Goal: Task Accomplishment & Management: Complete application form

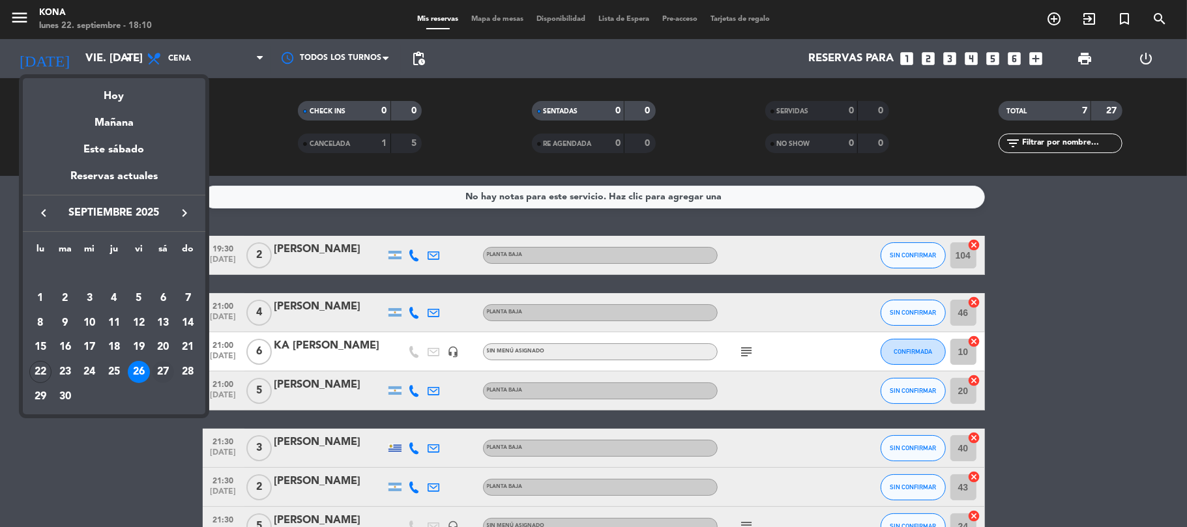
click at [164, 365] on div "27" at bounding box center [163, 372] width 22 height 22
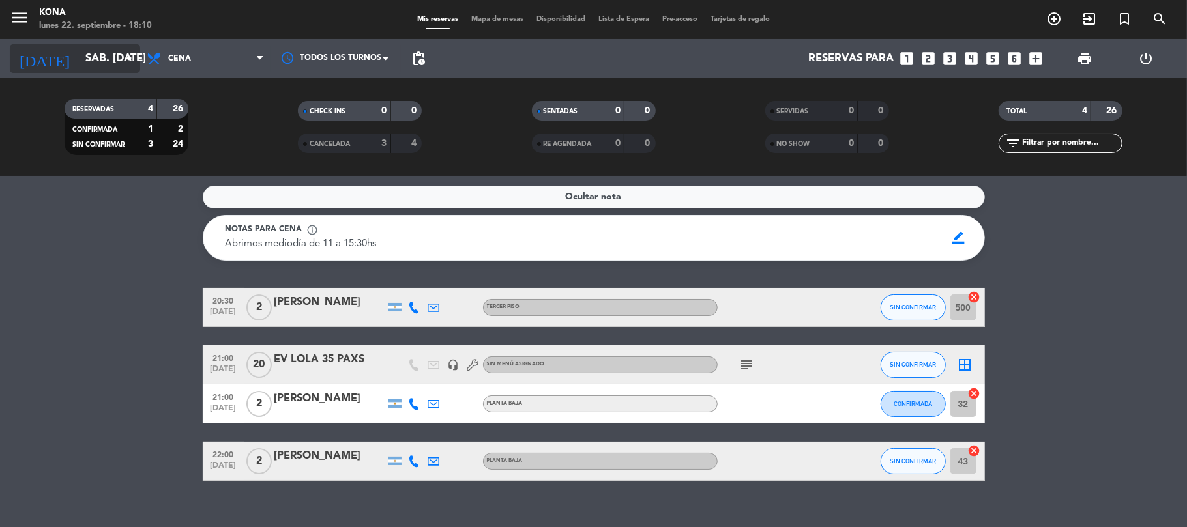
click at [104, 44] on div "[DATE] sáb. [DATE] arrow_drop_down" at bounding box center [75, 58] width 130 height 29
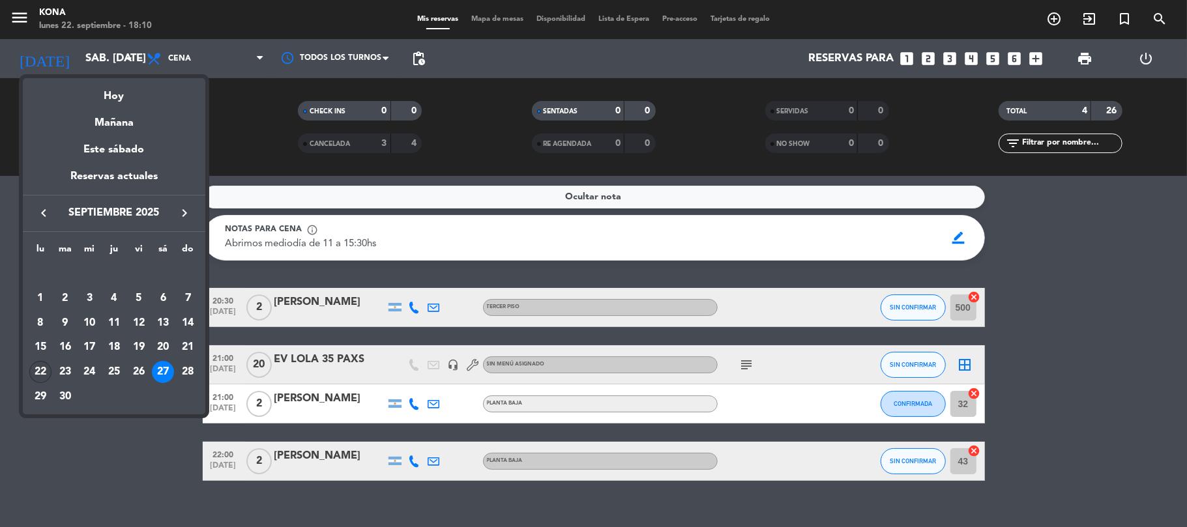
click at [47, 371] on div "22" at bounding box center [40, 372] width 22 height 22
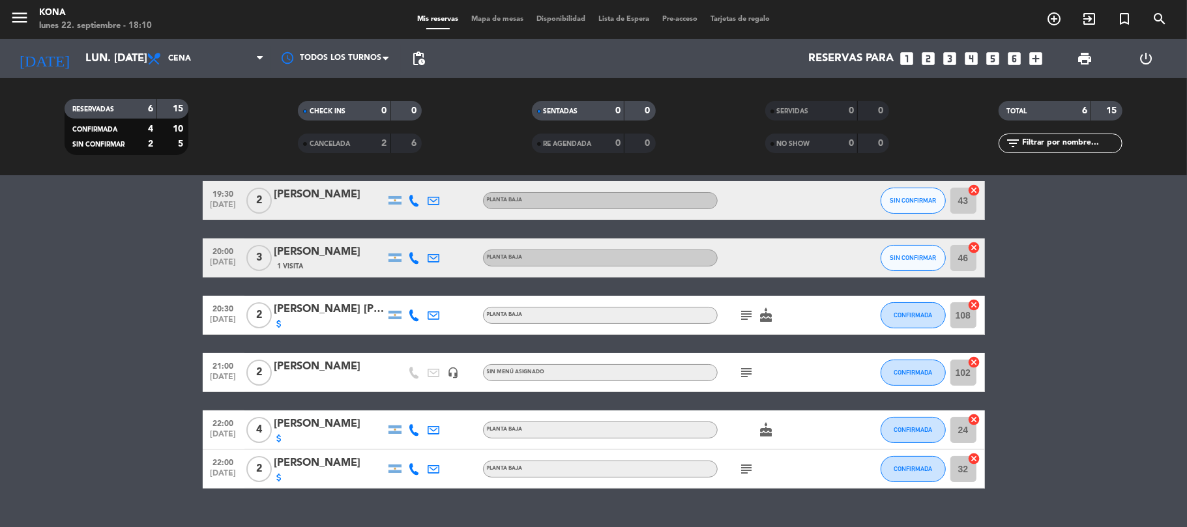
scroll to position [55, 0]
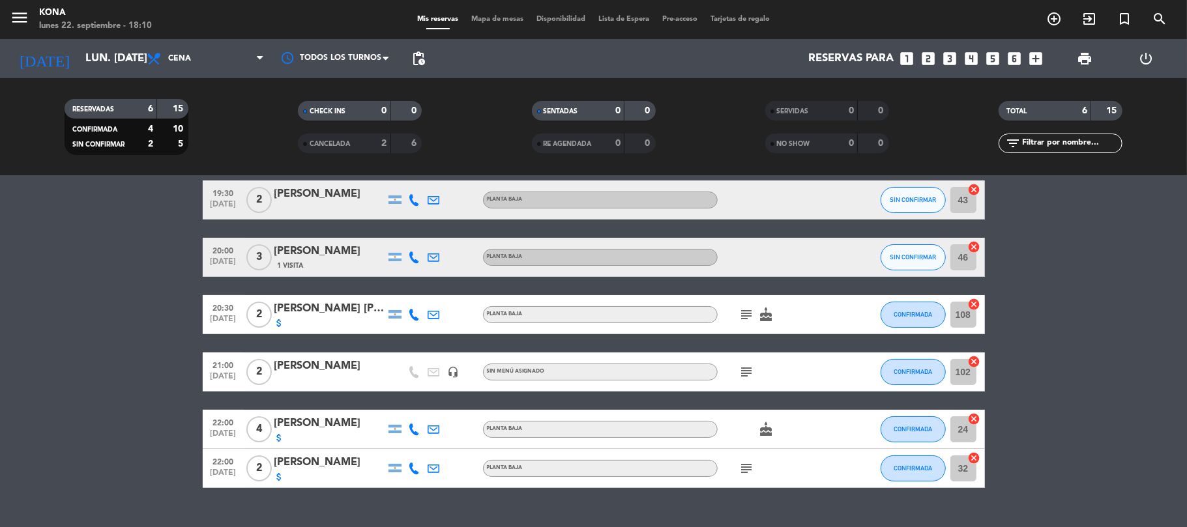
click at [751, 368] on icon "subject" at bounding box center [747, 372] width 16 height 16
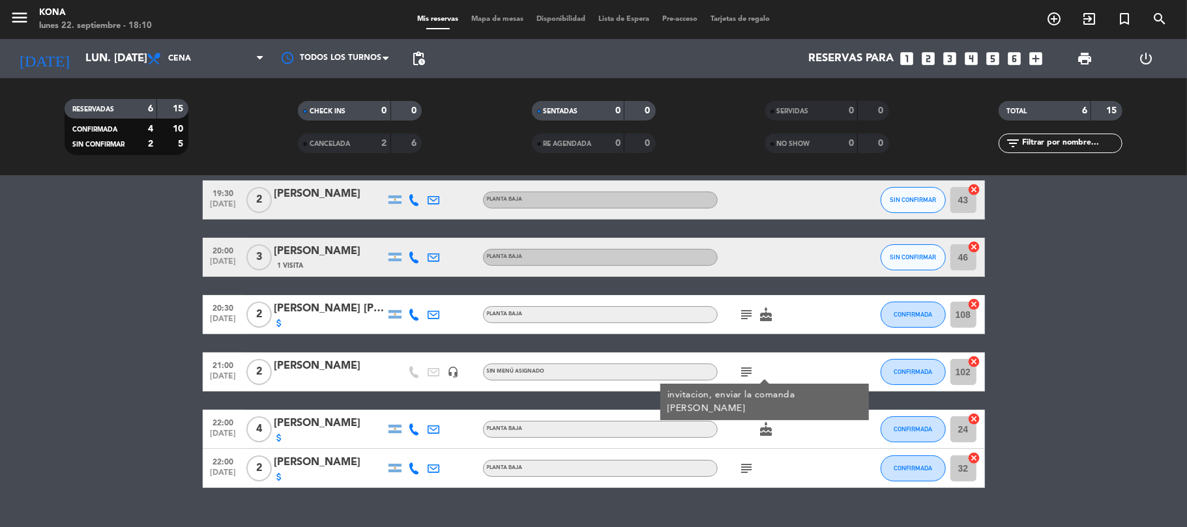
click at [120, 343] on bookings-row "19:30 [DATE] 2 [PERSON_NAME] PLANTA BAJA SIN CONFIRMAR 43 cancel 20:00 [DATE] 3…" at bounding box center [593, 334] width 1187 height 308
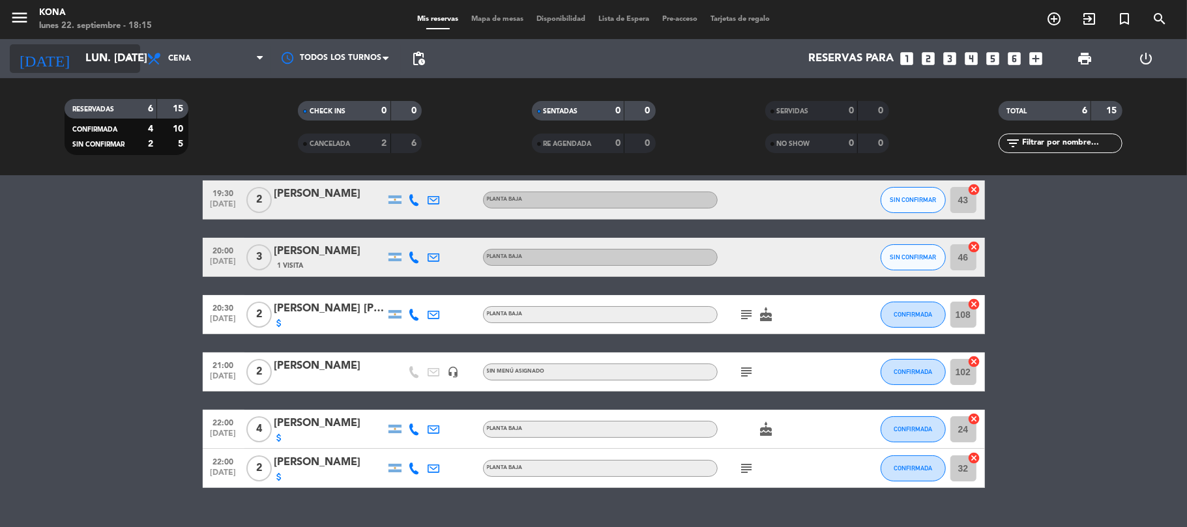
click at [89, 44] on div "[DATE] lun. [DATE] arrow_drop_down" at bounding box center [75, 58] width 130 height 29
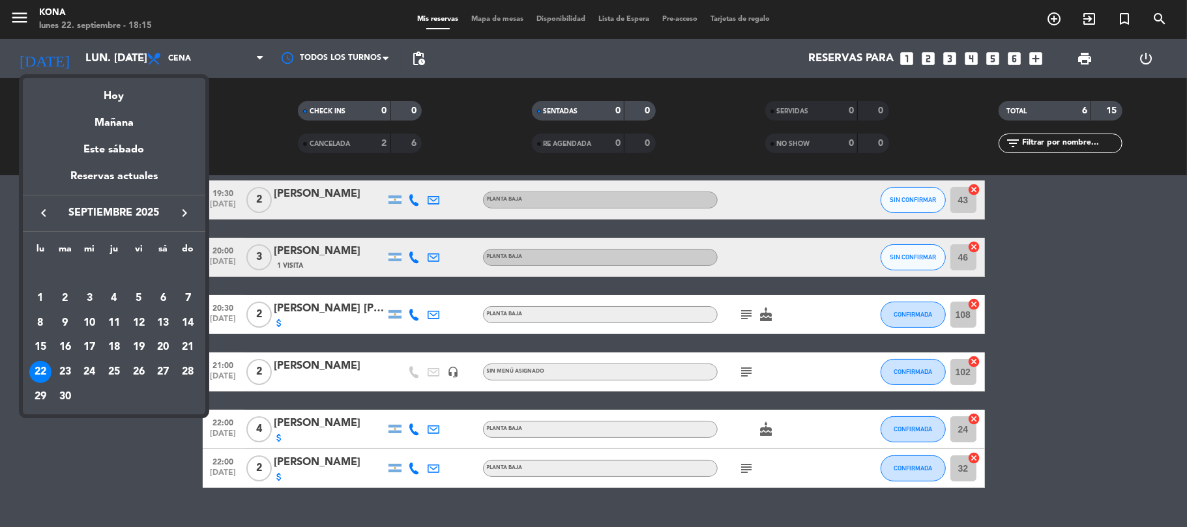
click at [184, 209] on icon "keyboard_arrow_right" at bounding box center [185, 213] width 16 height 16
click at [141, 371] on div "24" at bounding box center [139, 372] width 22 height 22
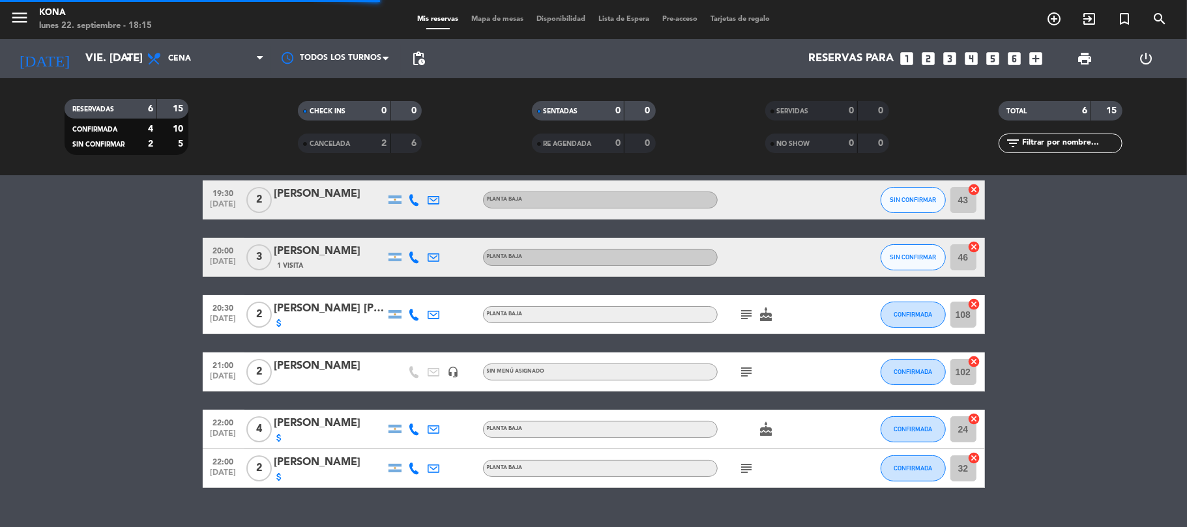
scroll to position [0, 0]
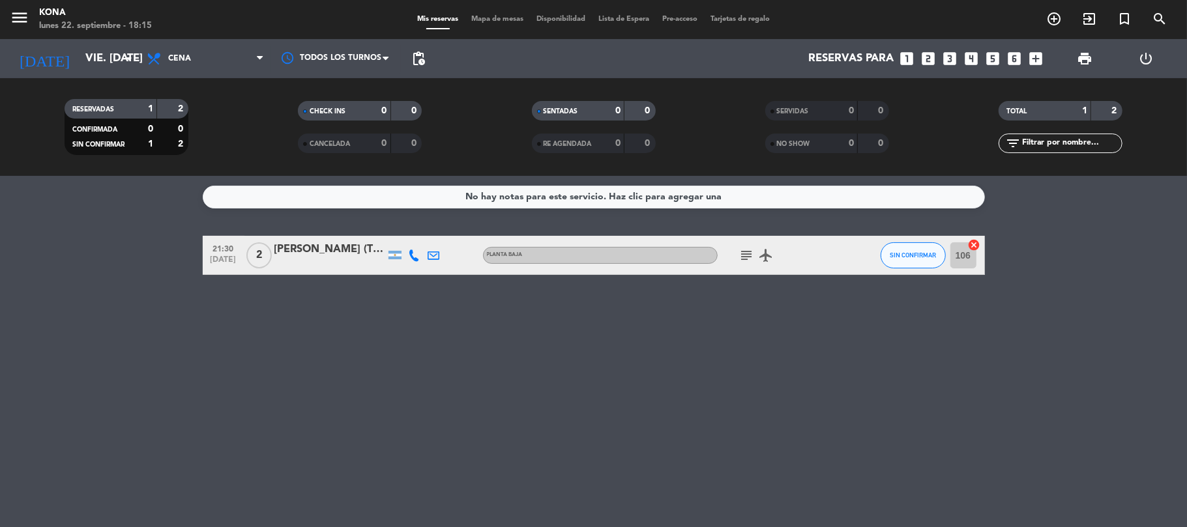
click at [293, 246] on div "[PERSON_NAME] (Tiannamico)" at bounding box center [329, 249] width 111 height 17
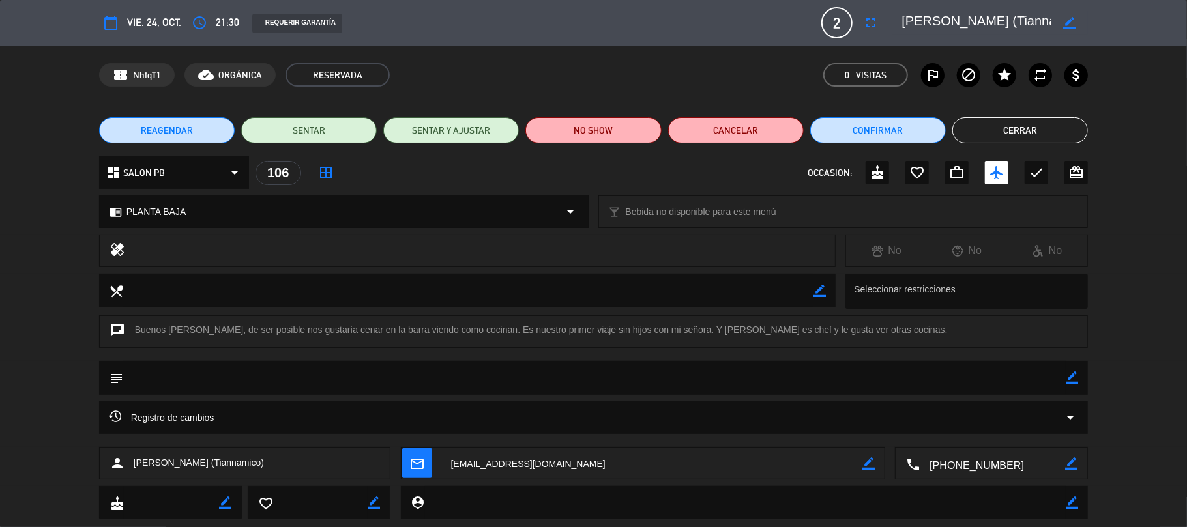
click at [1028, 128] on button "Cerrar" at bounding box center [1020, 130] width 136 height 26
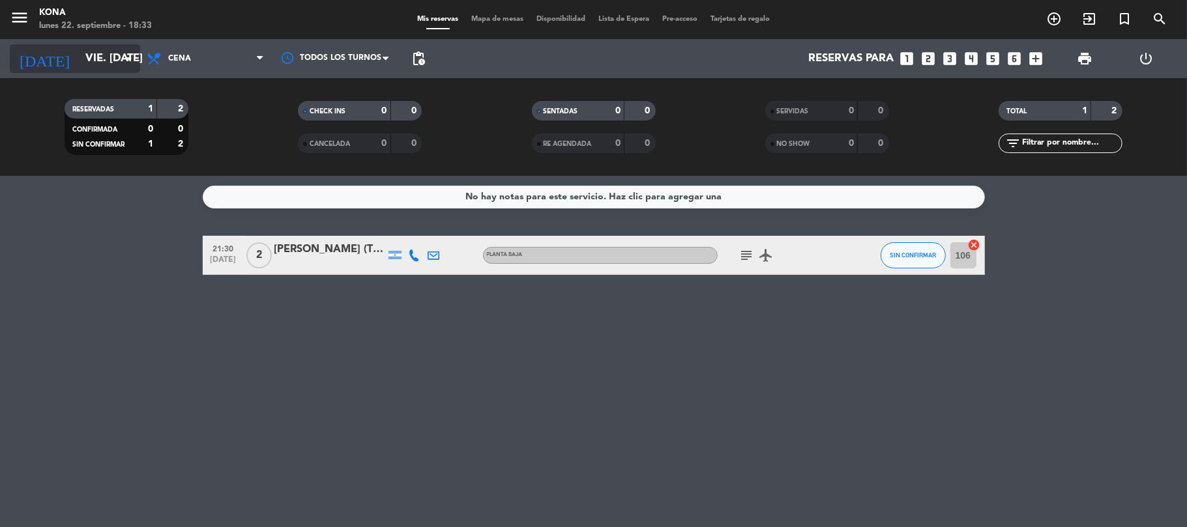
click at [108, 63] on input "vie. [DATE]" at bounding box center [149, 58] width 141 height 25
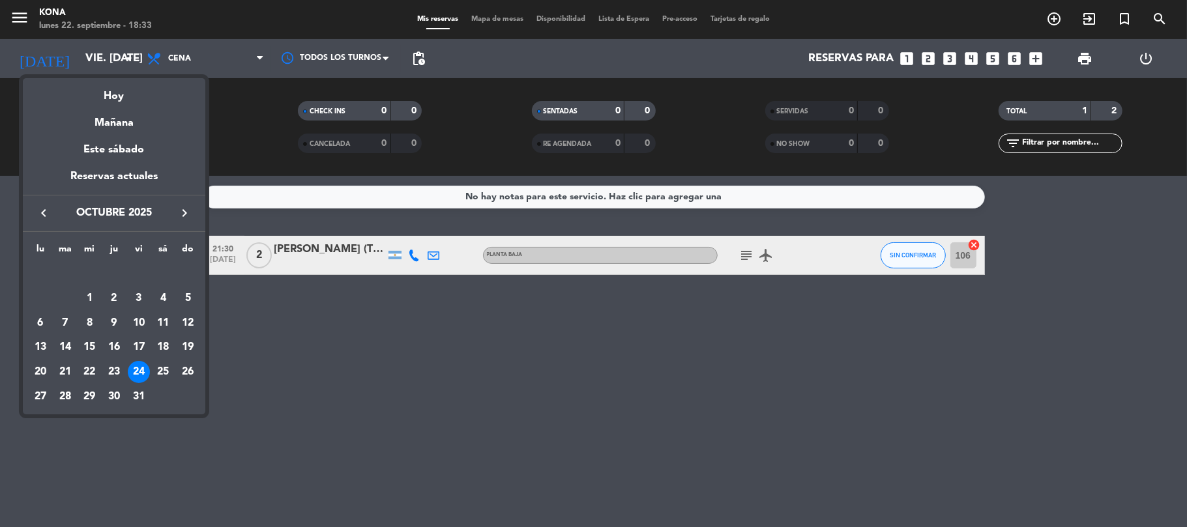
click at [40, 212] on icon "keyboard_arrow_left" at bounding box center [44, 213] width 16 height 16
click at [40, 364] on div "22" at bounding box center [40, 372] width 22 height 22
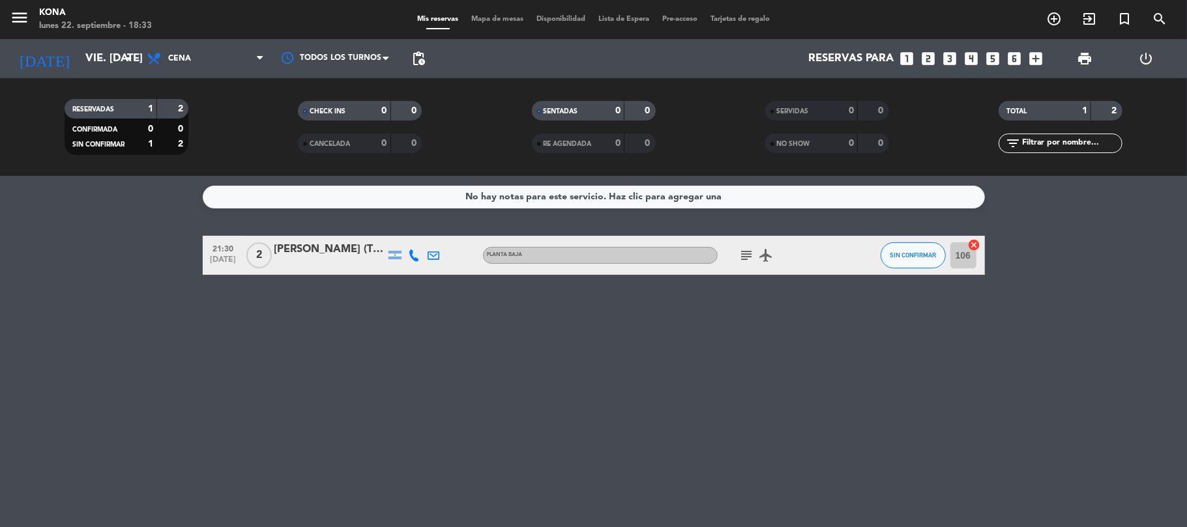
type input "lun. [DATE]"
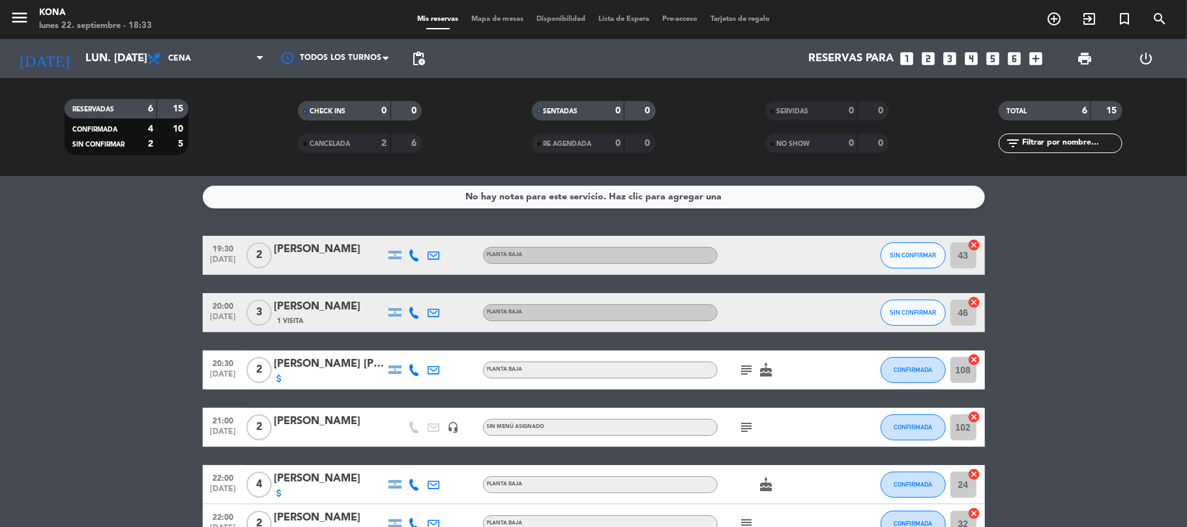
scroll to position [81, 0]
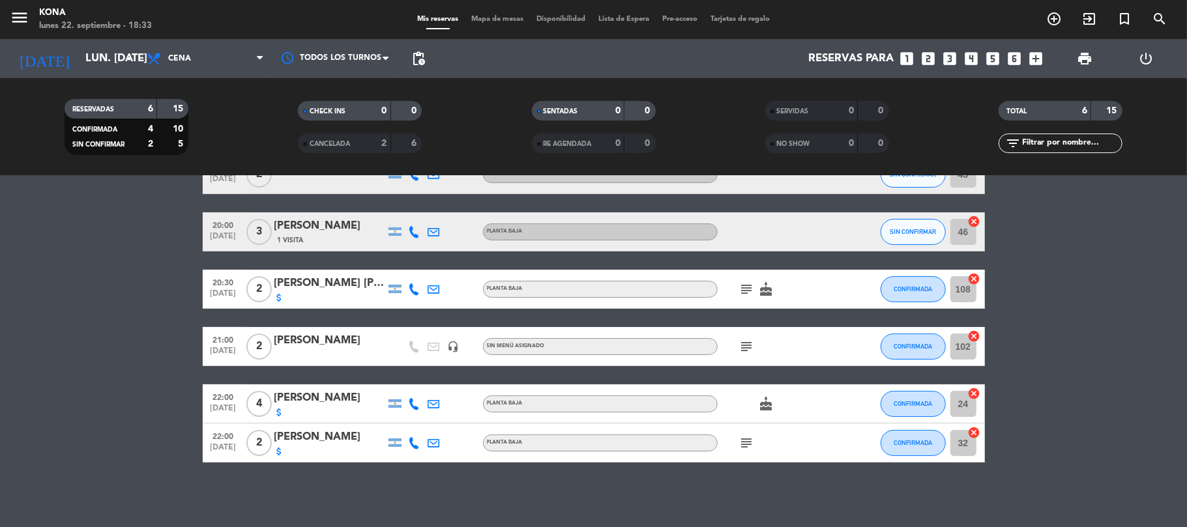
click at [975, 53] on icon "looks_4" at bounding box center [971, 58] width 17 height 17
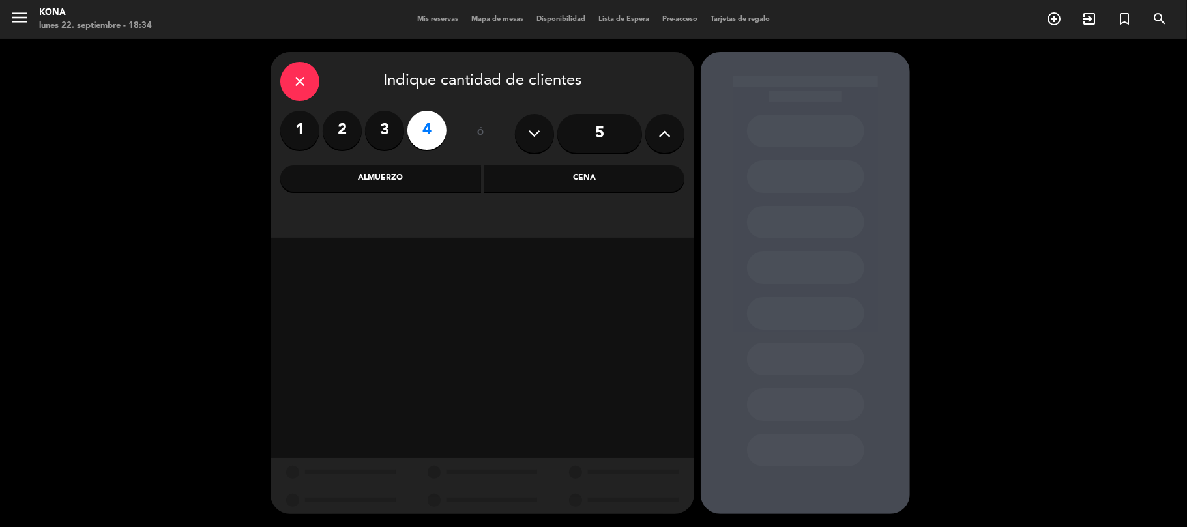
click at [1030, 318] on div "close Indique cantidad de clientes 1 2 3 4 ó 5 Almuerzo Cena" at bounding box center [593, 283] width 1187 height 488
click at [296, 91] on div "close" at bounding box center [299, 81] width 39 height 39
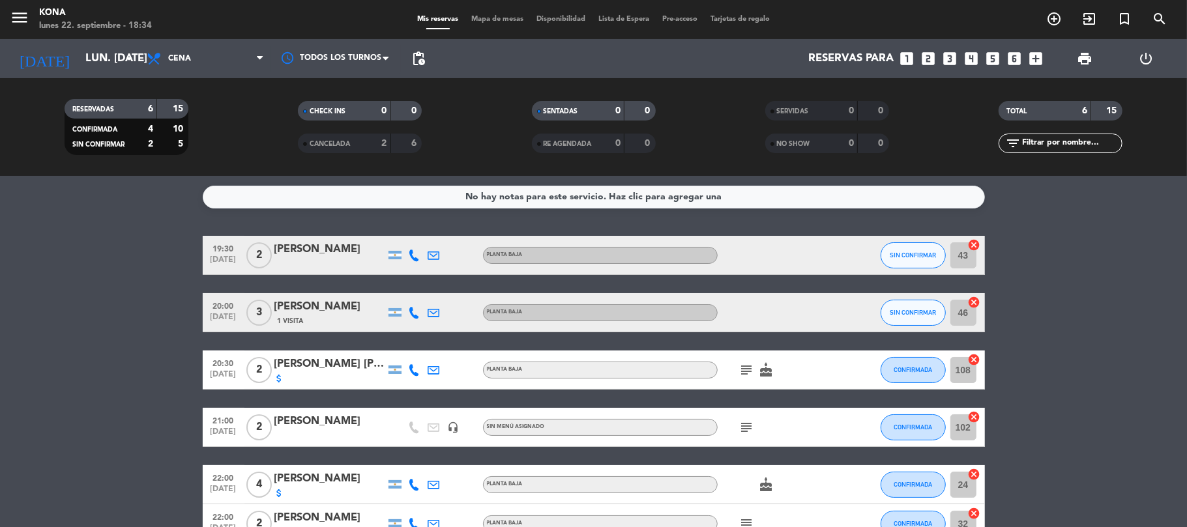
click at [971, 55] on icon "looks_4" at bounding box center [971, 58] width 17 height 17
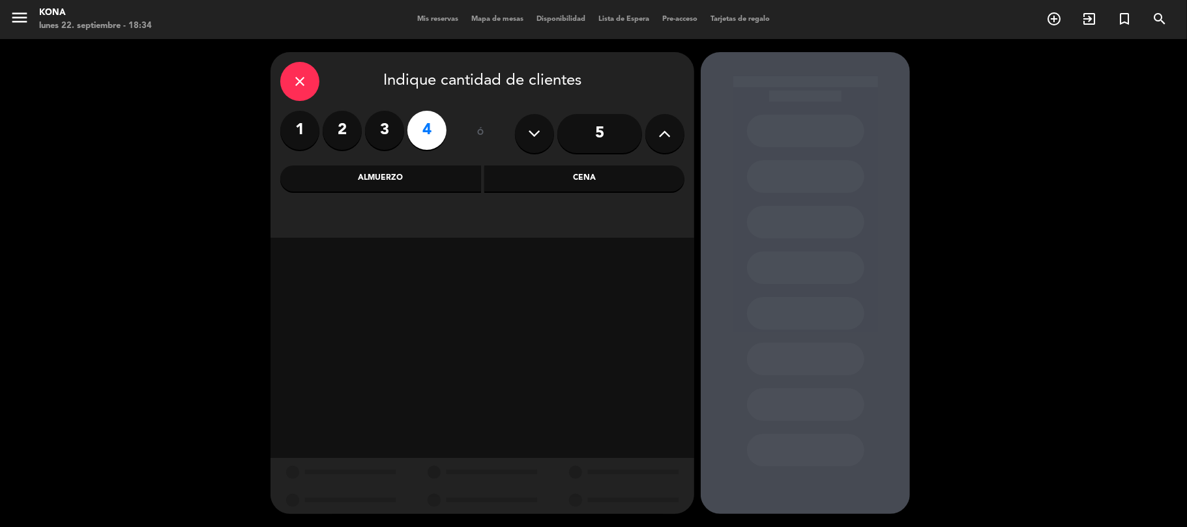
click at [556, 177] on div "Cena" at bounding box center [584, 179] width 201 height 26
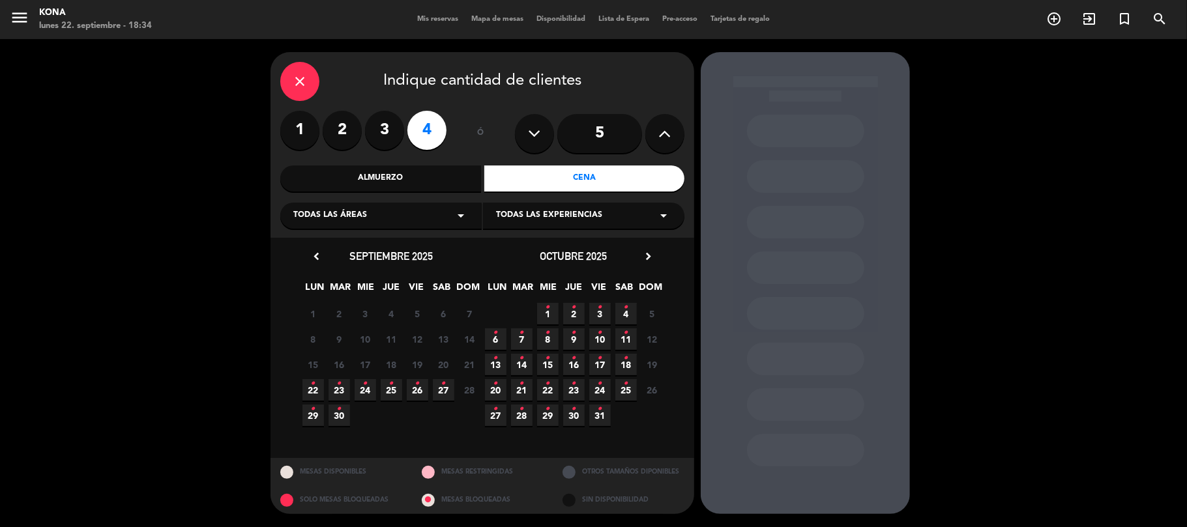
click at [311, 382] on icon "•" at bounding box center [313, 383] width 5 height 21
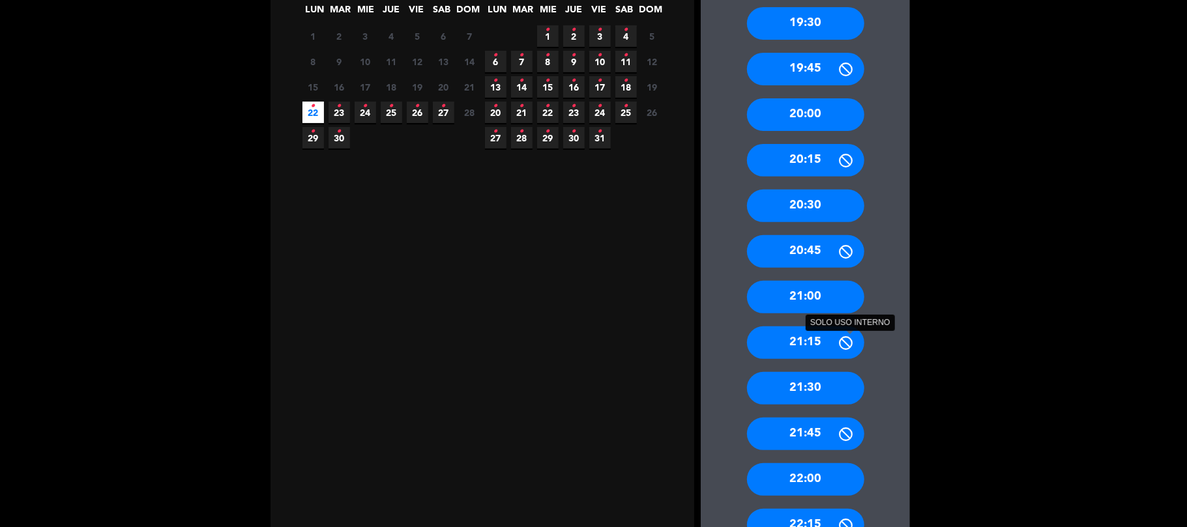
scroll to position [279, 0]
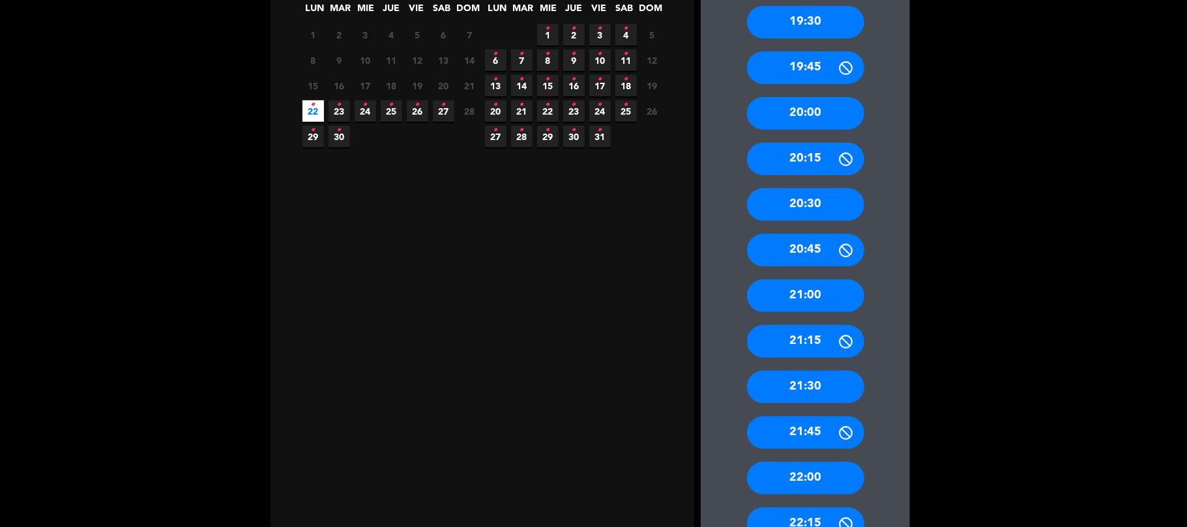
click at [818, 381] on div "21:30" at bounding box center [805, 387] width 117 height 33
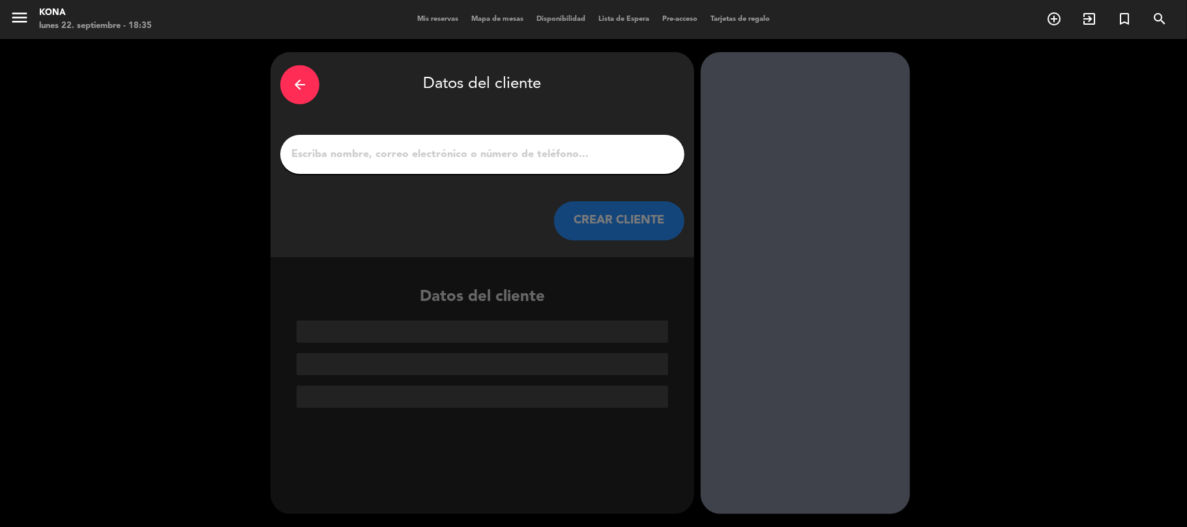
click at [470, 145] on input "1" at bounding box center [482, 154] width 384 height 18
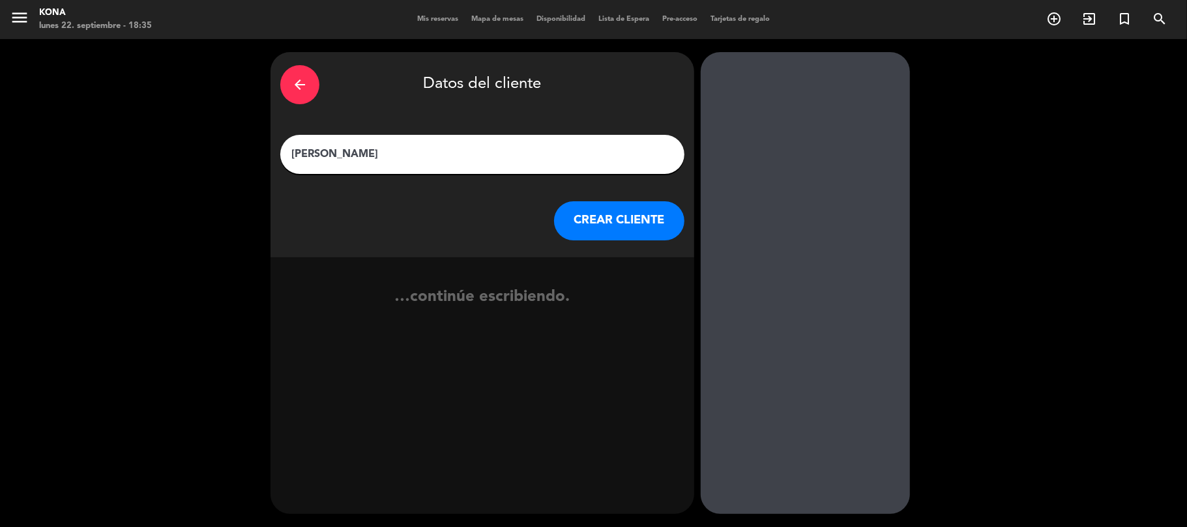
type input "[PERSON_NAME]"
click at [626, 227] on button "CREAR CLIENTE" at bounding box center [619, 220] width 130 height 39
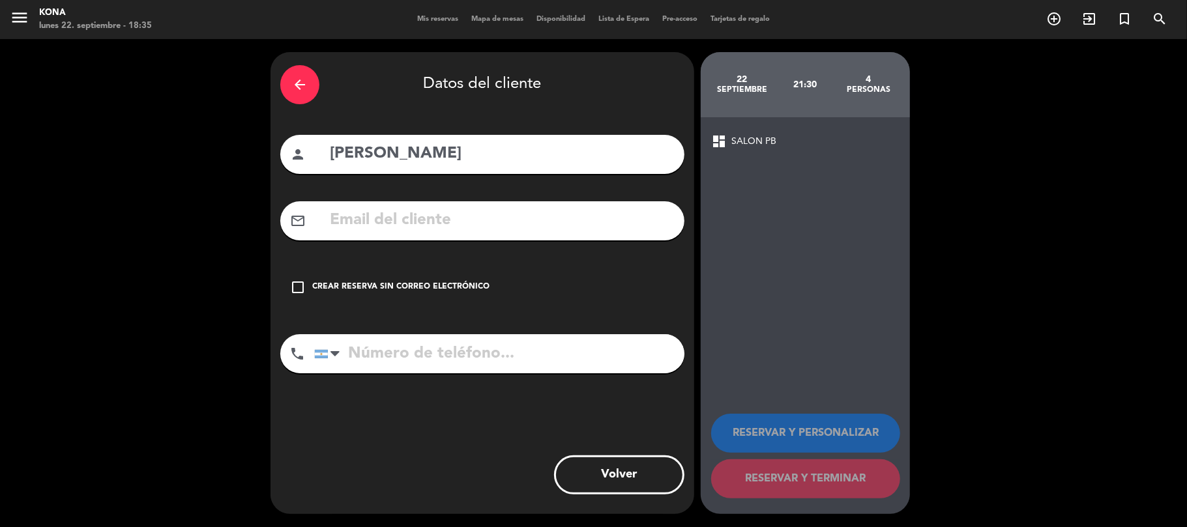
click at [447, 281] on div "Crear reserva sin correo electrónico" at bounding box center [400, 287] width 177 height 13
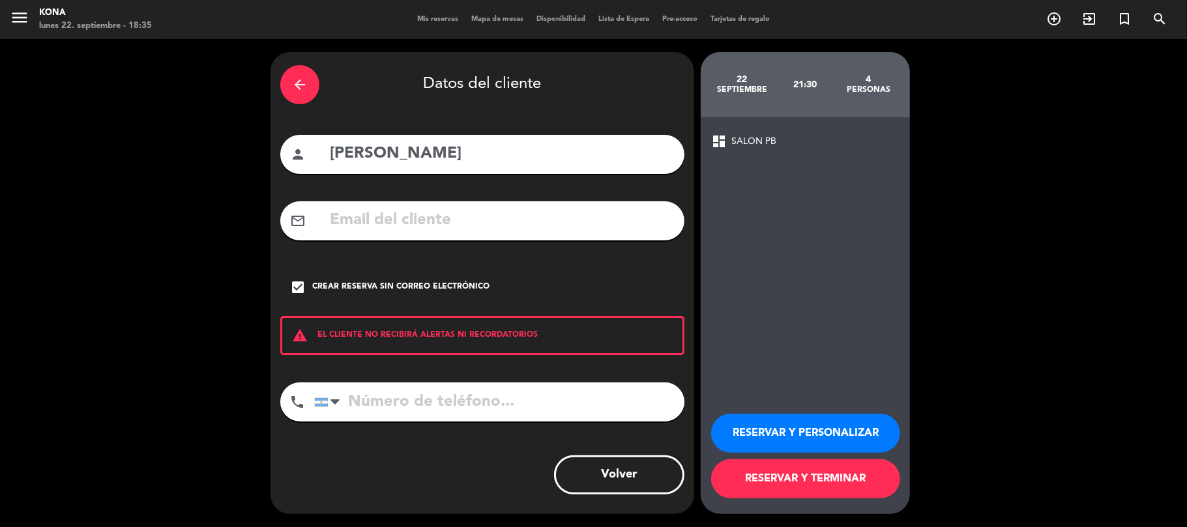
click at [816, 429] on button "RESERVAR Y PERSONALIZAR" at bounding box center [805, 433] width 189 height 39
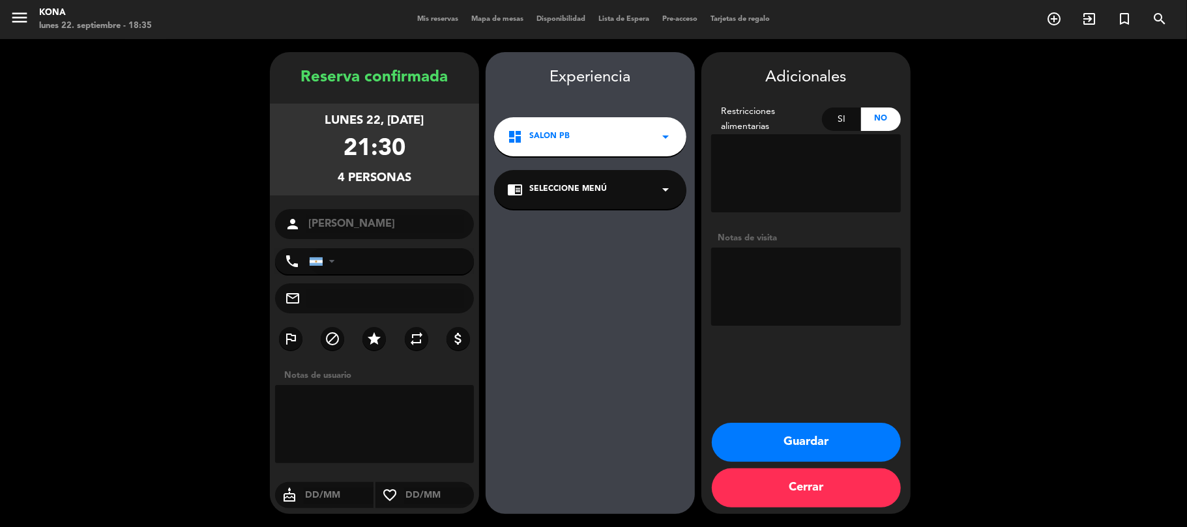
click at [788, 272] on textarea at bounding box center [806, 287] width 190 height 78
type textarea "RES JERO"
click at [826, 443] on button "Guardar" at bounding box center [806, 442] width 189 height 39
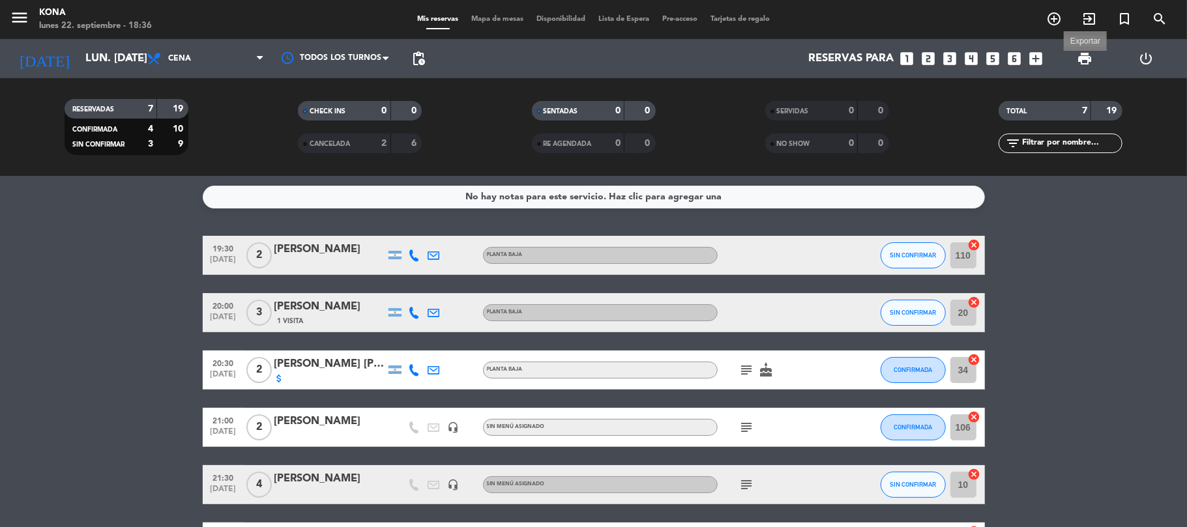
click at [1084, 56] on span "print" at bounding box center [1084, 59] width 16 height 16
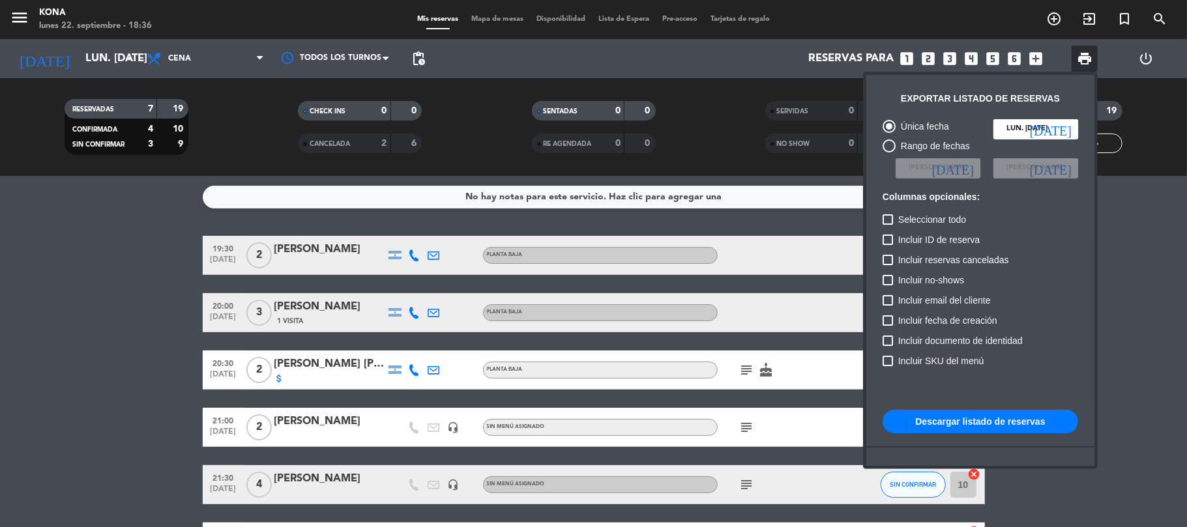
click at [950, 422] on button "Descargar listado de reservas" at bounding box center [979, 421] width 195 height 23
